Goal: Find specific page/section: Find specific page/section

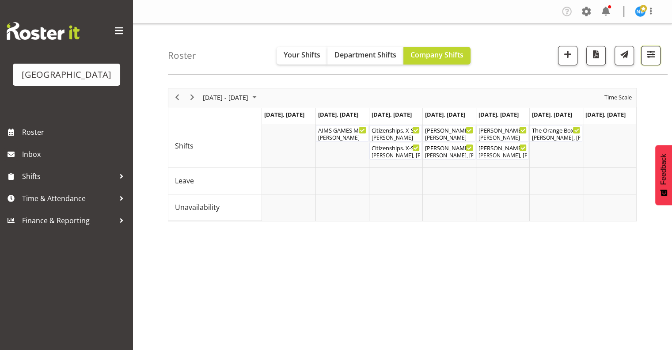
click at [649, 58] on span "button" at bounding box center [650, 54] width 11 height 11
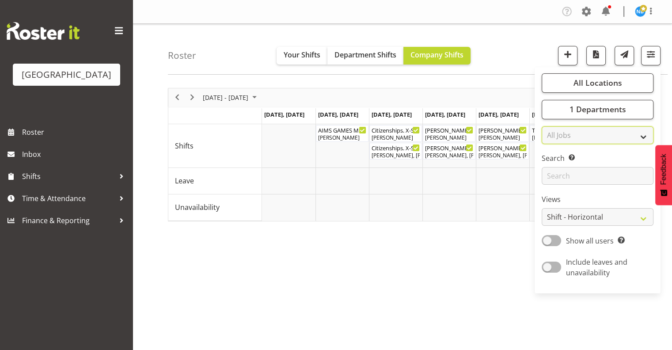
click at [632, 133] on select "All Jobs All Jobs CATS Info Night" at bounding box center [598, 135] width 112 height 18
click at [628, 109] on button "1 Departments" at bounding box center [598, 109] width 112 height 19
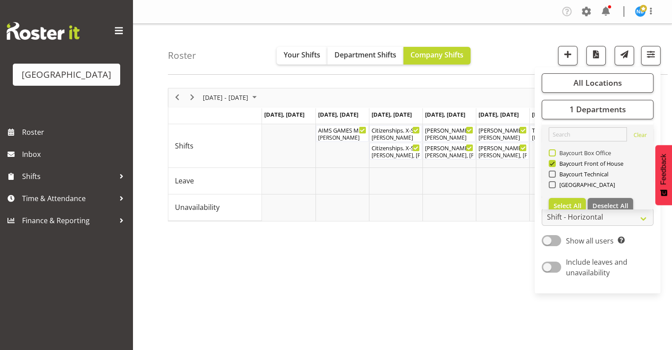
click at [553, 152] on span at bounding box center [552, 152] width 7 height 7
click at [553, 152] on input "Baycourt Box Office" at bounding box center [552, 153] width 6 height 6
checkbox input "true"
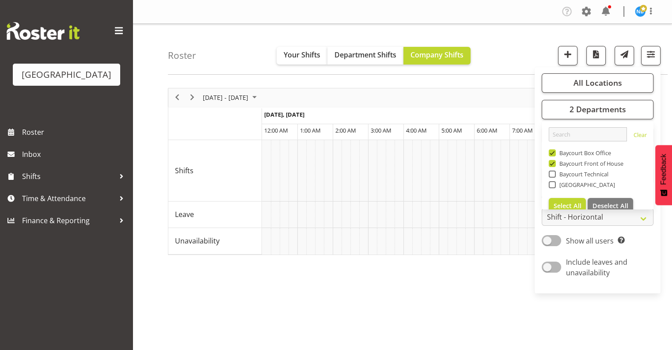
click at [518, 295] on div "[DATE] - [DATE] [DATE] Day Week Fortnight Month calendar Month Agenda Time Scal…" at bounding box center [420, 258] width 504 height 354
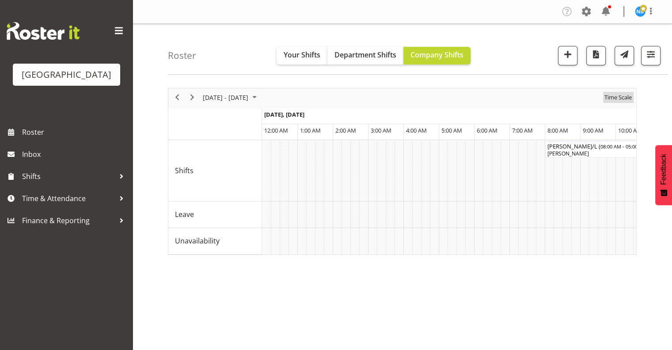
click at [608, 97] on span "Time Scale" at bounding box center [618, 97] width 29 height 11
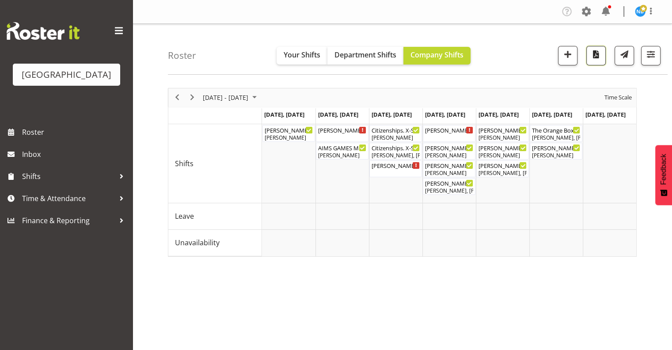
click at [597, 55] on span "button" at bounding box center [596, 54] width 11 height 11
